Goal: Task Accomplishment & Management: Complete application form

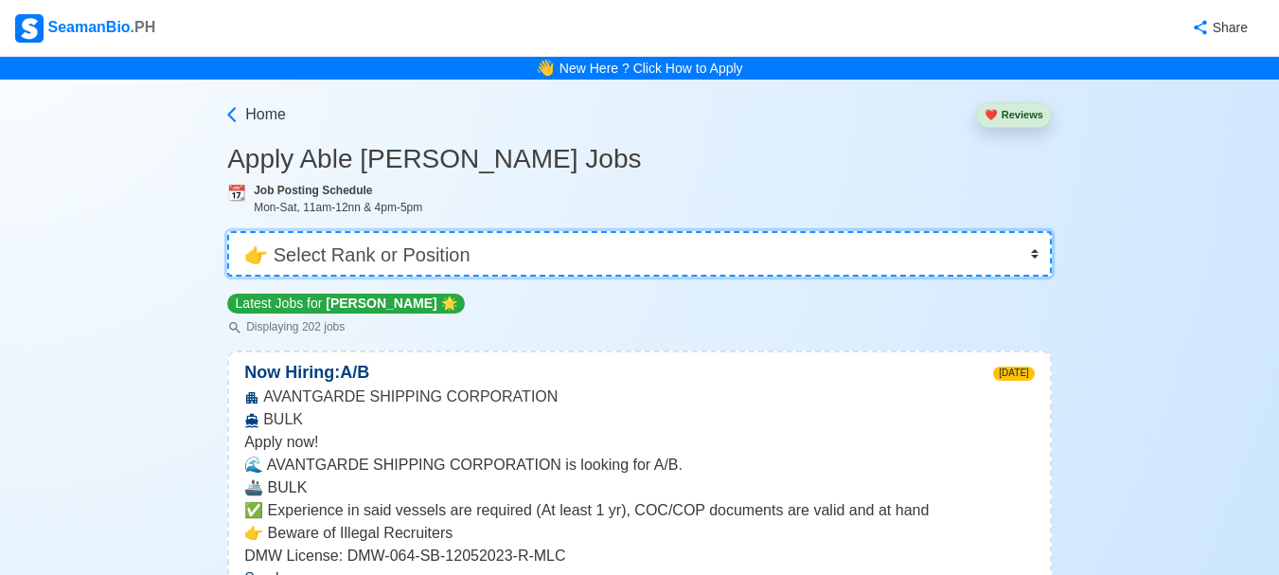
click at [829, 254] on select "👉 Select Rank or Position Master Chief Officer 2nd Officer 3rd Officer Junior O…" at bounding box center [639, 253] width 825 height 45
click at [229, 231] on select "👉 Select Rank or Position Master Chief Officer 2nd Officer 3rd Officer Junior O…" at bounding box center [639, 253] width 825 height 45
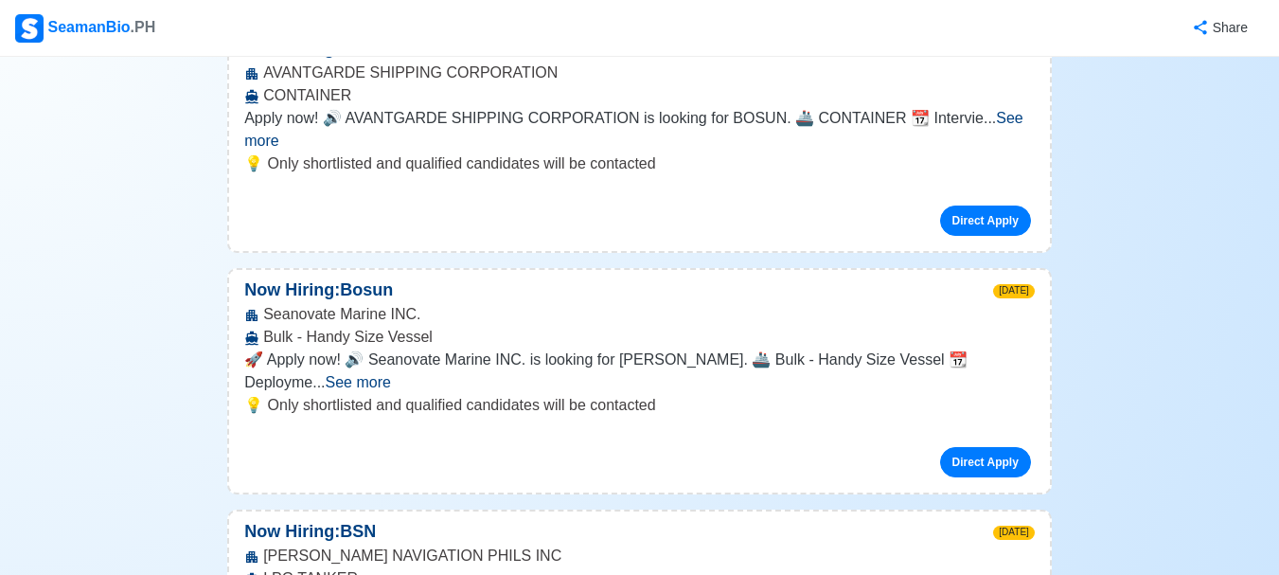
scroll to position [884, 0]
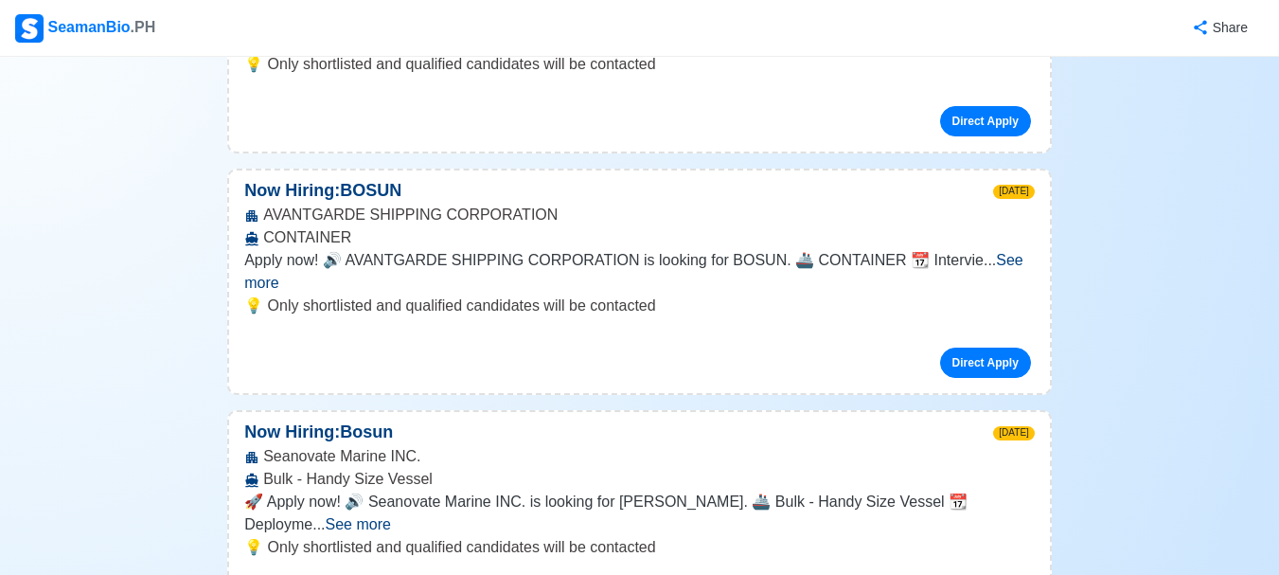
click at [992, 252] on span "See more" at bounding box center [633, 271] width 779 height 39
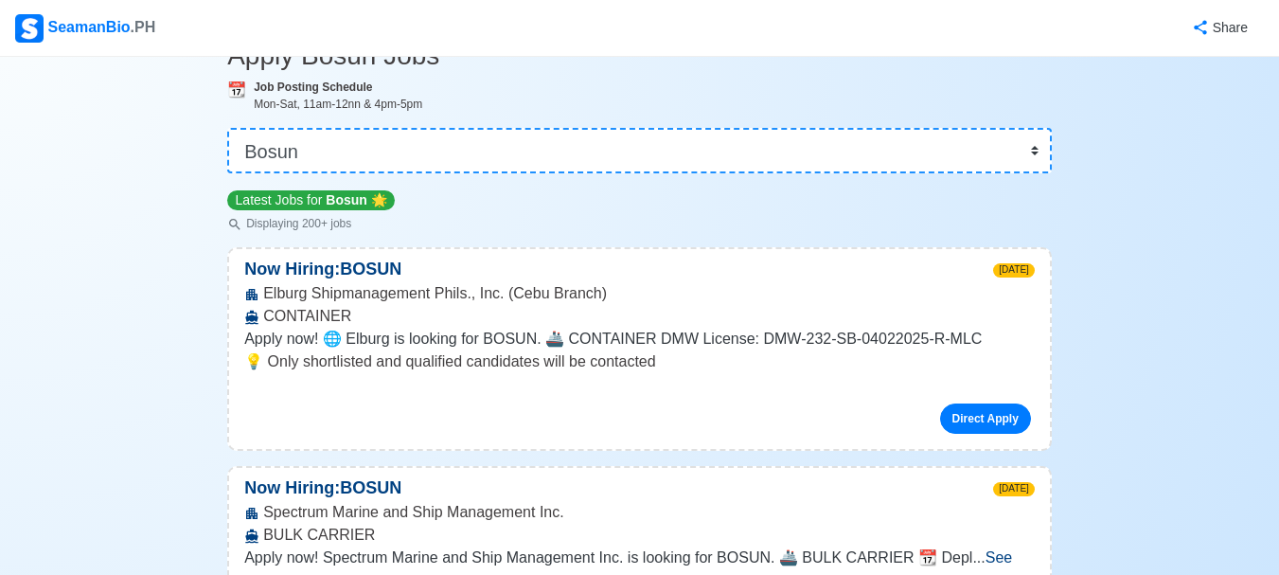
scroll to position [95, 0]
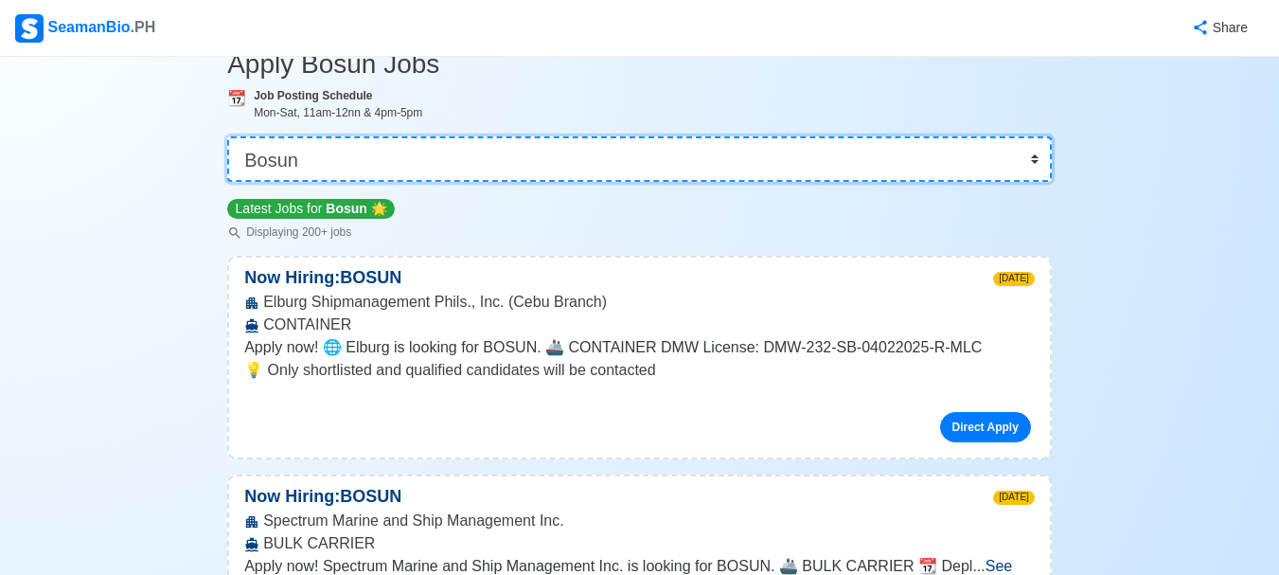
click at [754, 166] on select "👉 Select Rank or Position Master Chief Officer 2nd Officer 3rd Officer Junior O…" at bounding box center [639, 158] width 825 height 45
select select "[PERSON_NAME]"
click at [229, 182] on select "👉 Select Rank or Position Master Chief Officer 2nd Officer 3rd Officer Junior O…" at bounding box center [639, 158] width 825 height 45
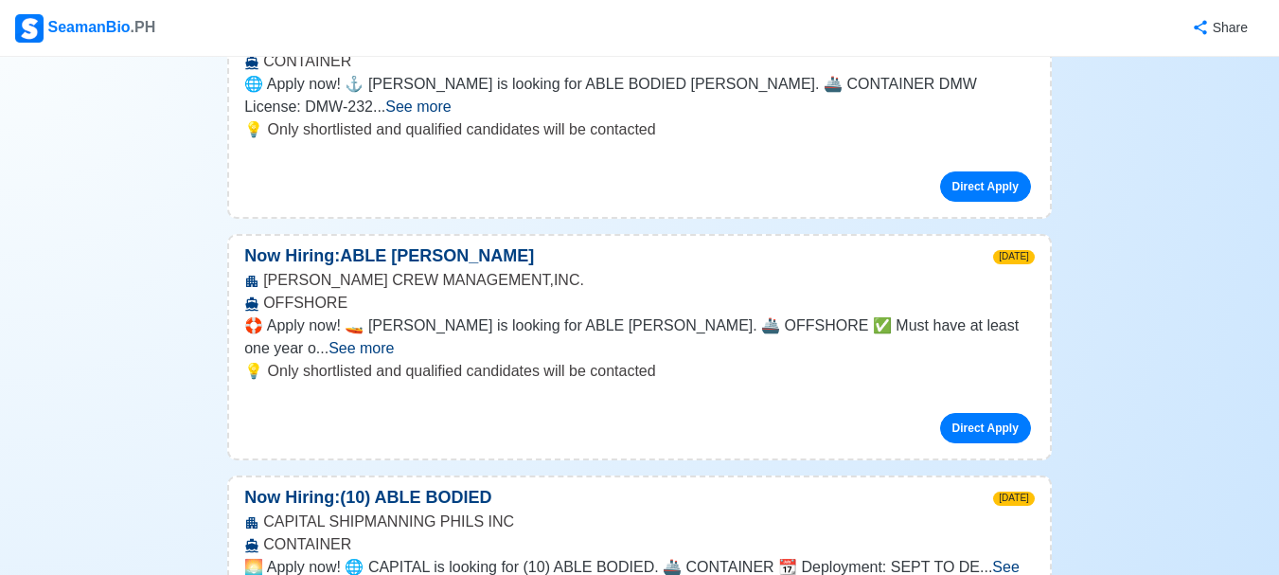
scroll to position [821, 0]
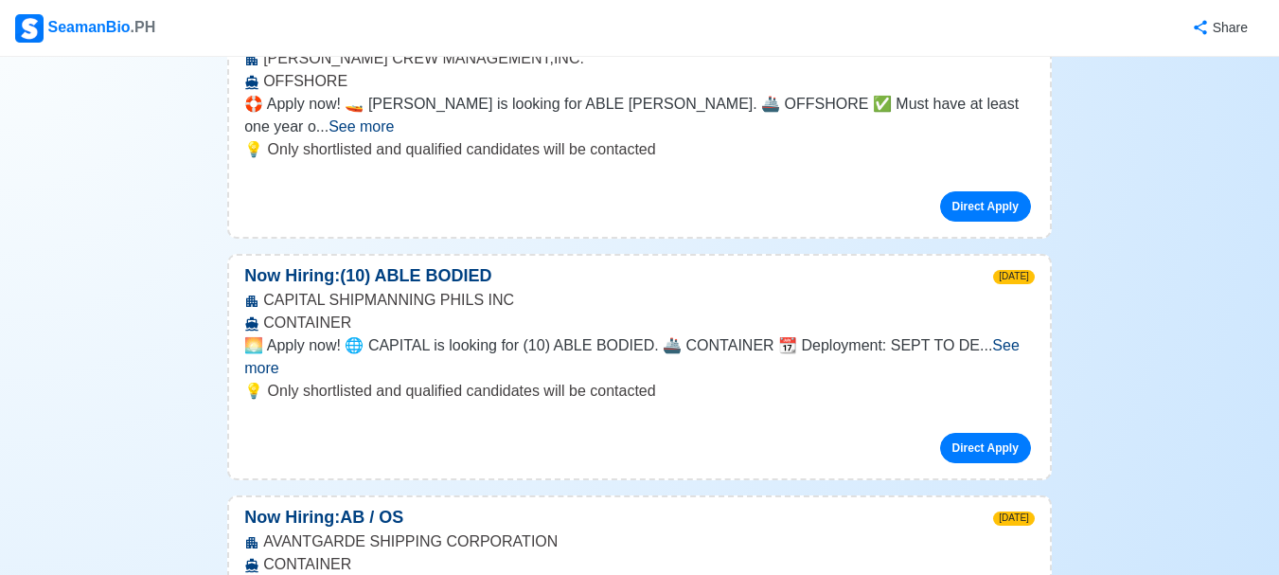
click at [996, 337] on span "See more" at bounding box center [632, 356] width 776 height 39
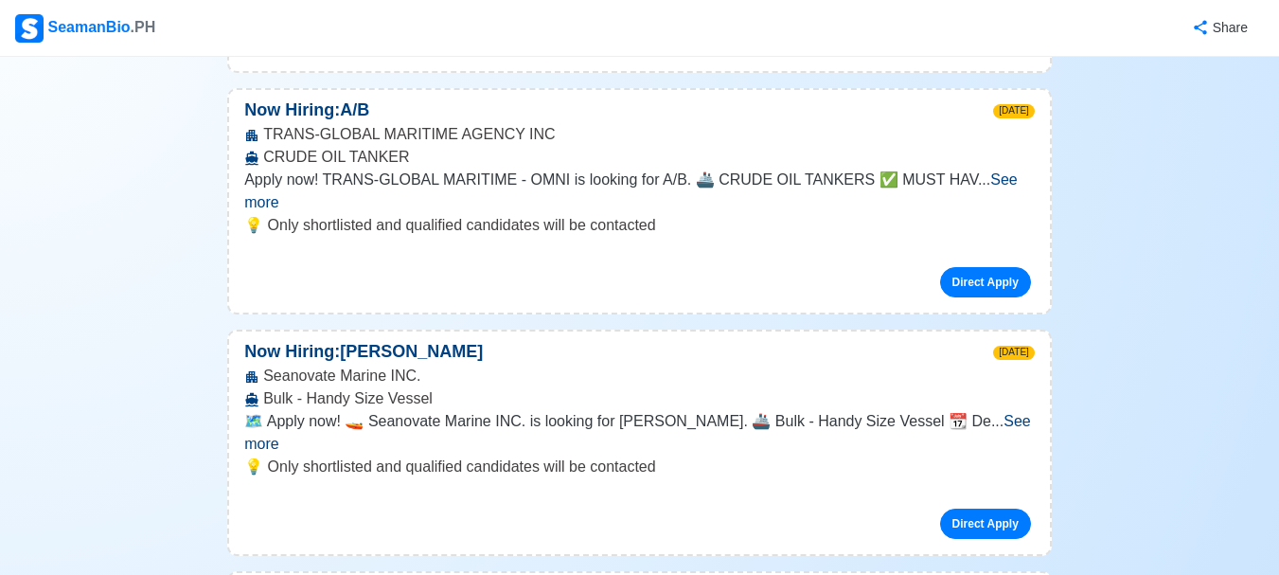
scroll to position [1705, 0]
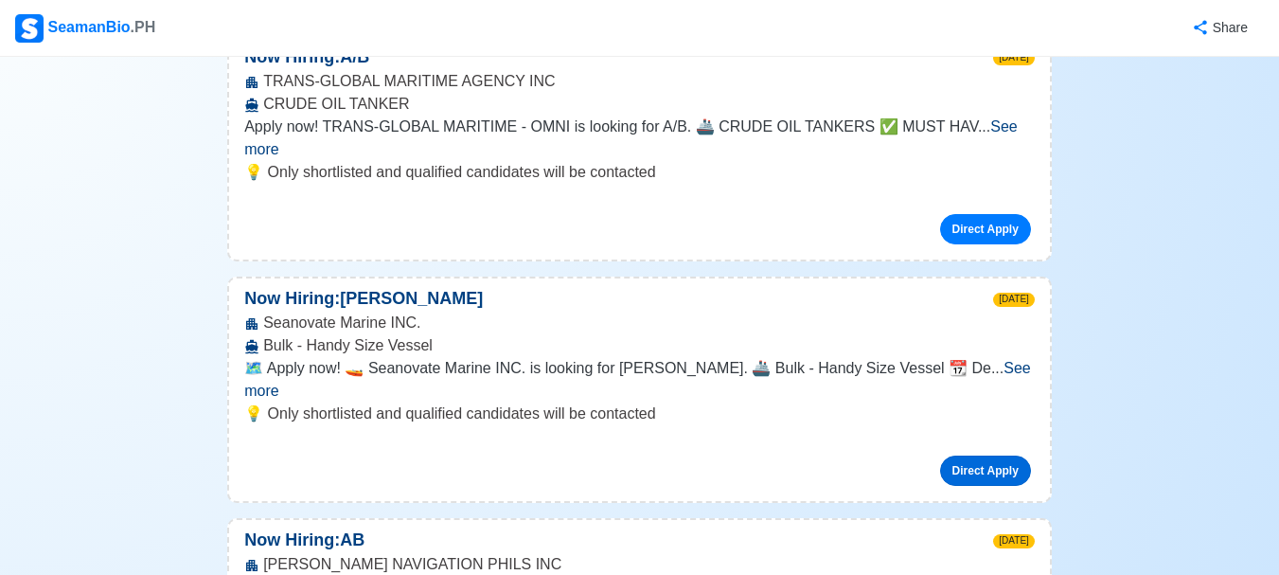
click at [963, 455] on link "Direct Apply" at bounding box center [985, 470] width 91 height 30
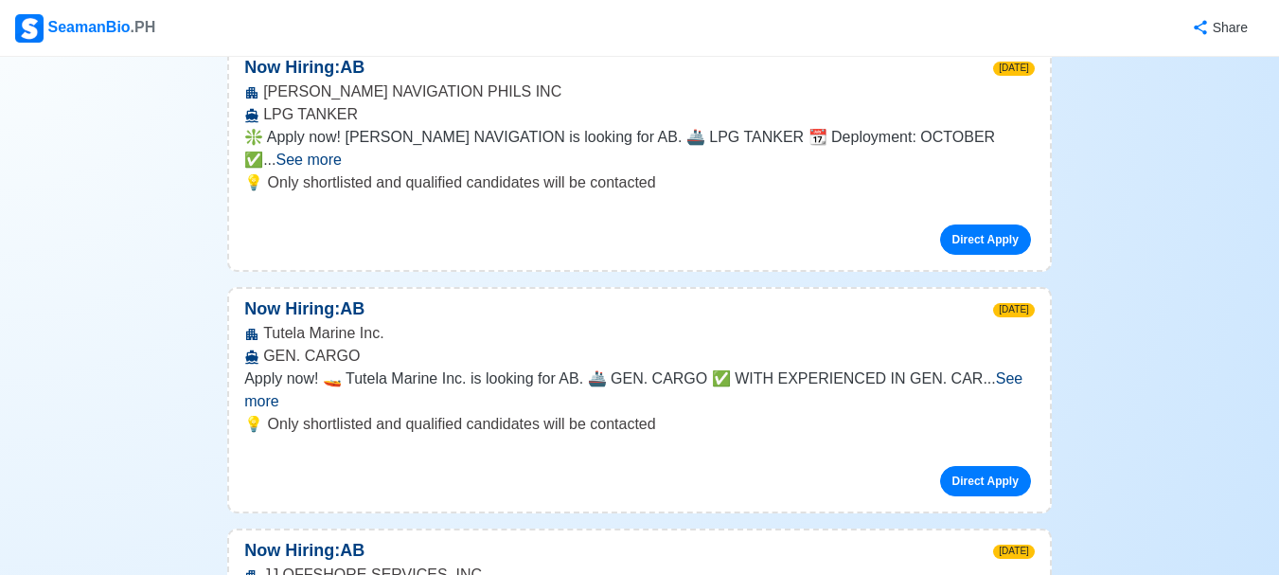
scroll to position [2178, 0]
drag, startPoint x: 1228, startPoint y: 0, endPoint x: 1, endPoint y: 237, distance: 1249.9
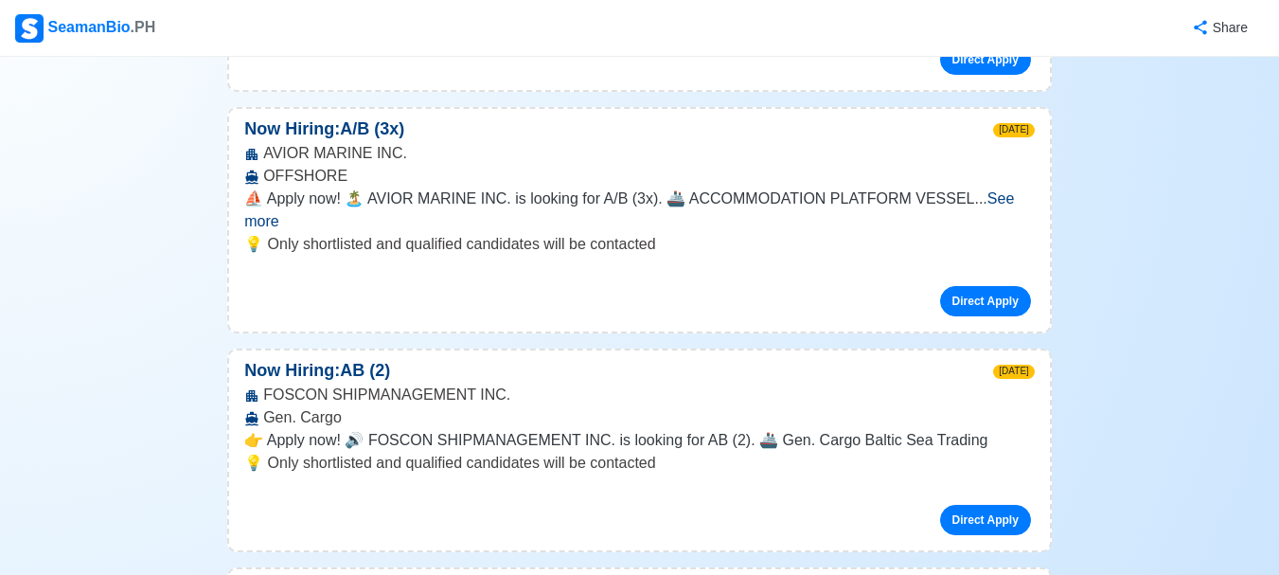
scroll to position [3599, 0]
